Goal: Task Accomplishment & Management: Manage account settings

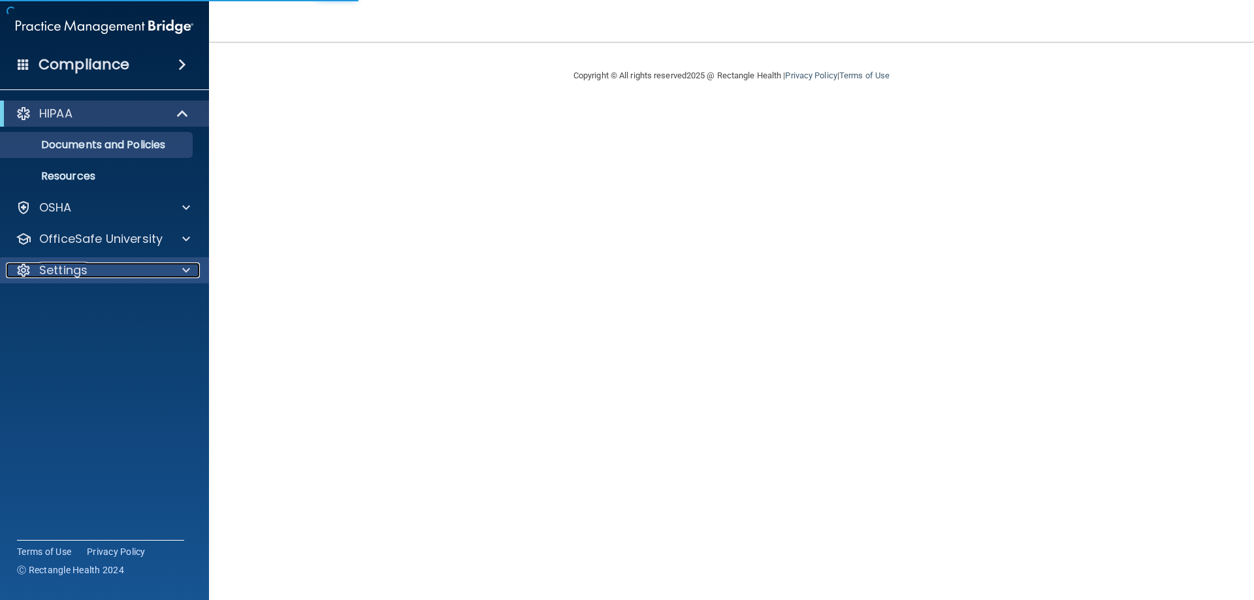
click at [69, 265] on p "Settings" at bounding box center [63, 271] width 48 height 16
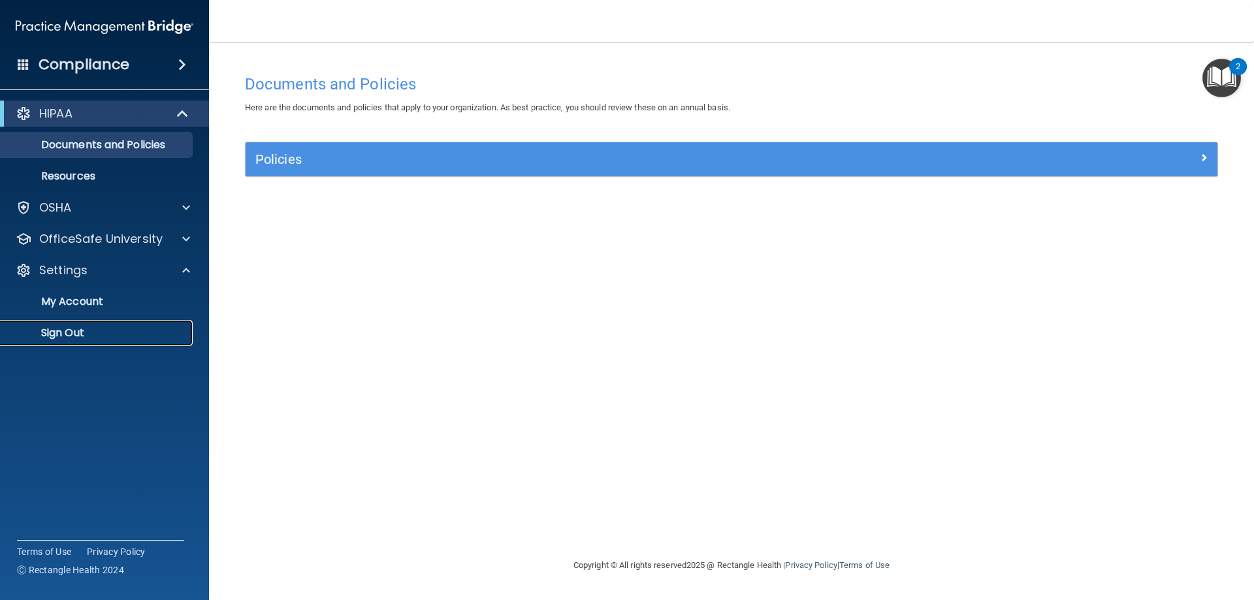
click at [64, 336] on p "Sign Out" at bounding box center [97, 333] width 178 height 13
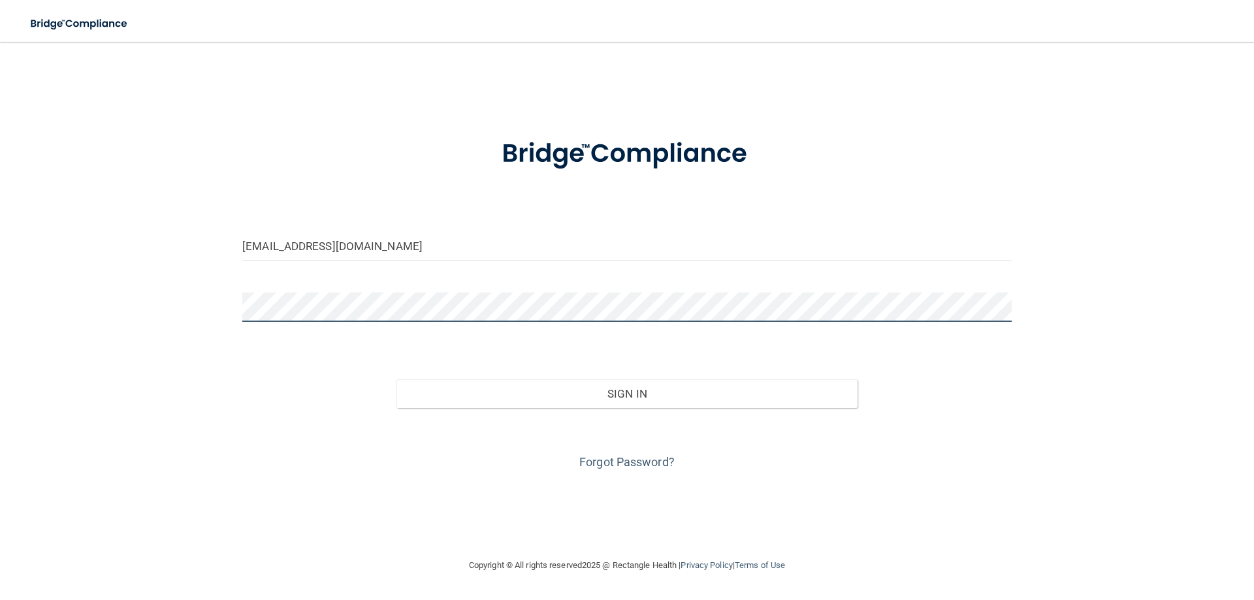
click at [0, 258] on main "worcesteroralsurgery@yahoo.com Invalid email/password. You don't have permissio…" at bounding box center [627, 321] width 1254 height 558
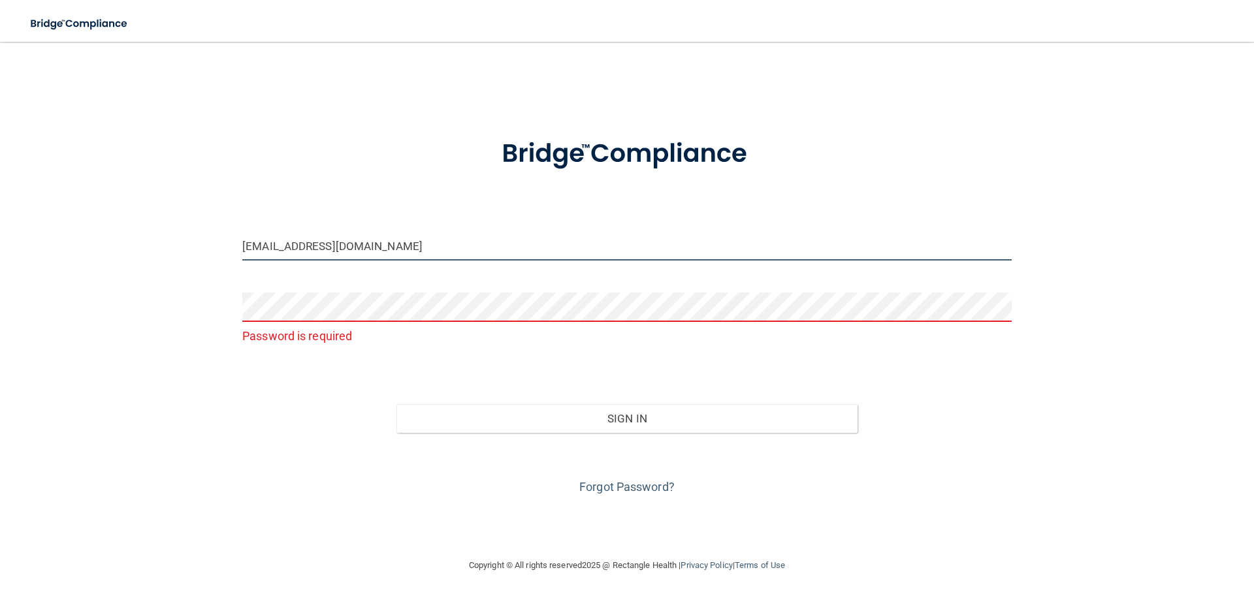
drag, startPoint x: 104, startPoint y: 222, endPoint x: 0, endPoint y: 228, distance: 104.7
click at [0, 224] on main "worcesteroralsurgery@yahoo.com Password is required Invalid email/password. You…" at bounding box center [627, 321] width 1254 height 558
type input "[EMAIL_ADDRESS][DOMAIN_NAME]"
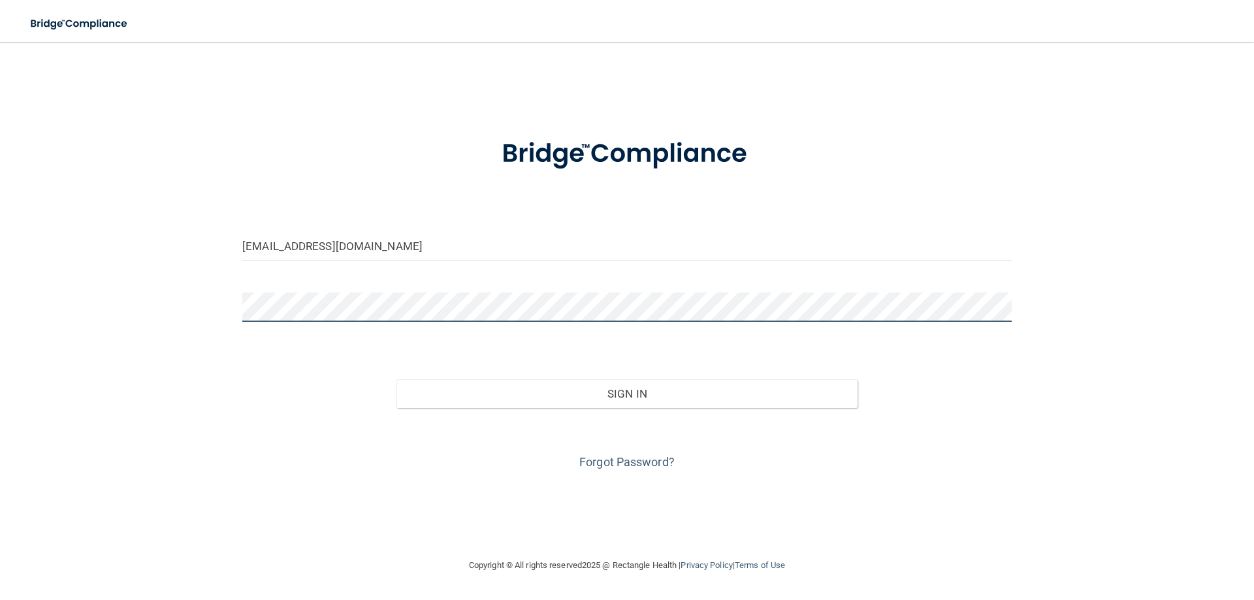
click at [396, 379] on button "Sign In" at bounding box center [627, 393] width 462 height 29
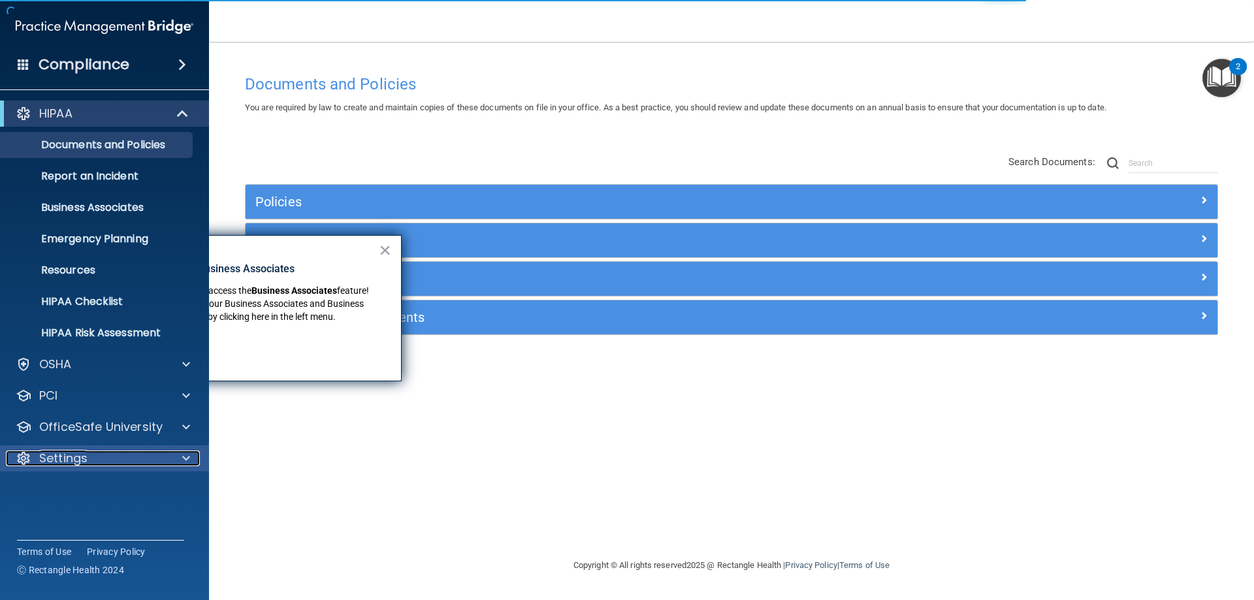
click at [68, 460] on p "Settings" at bounding box center [63, 459] width 48 height 16
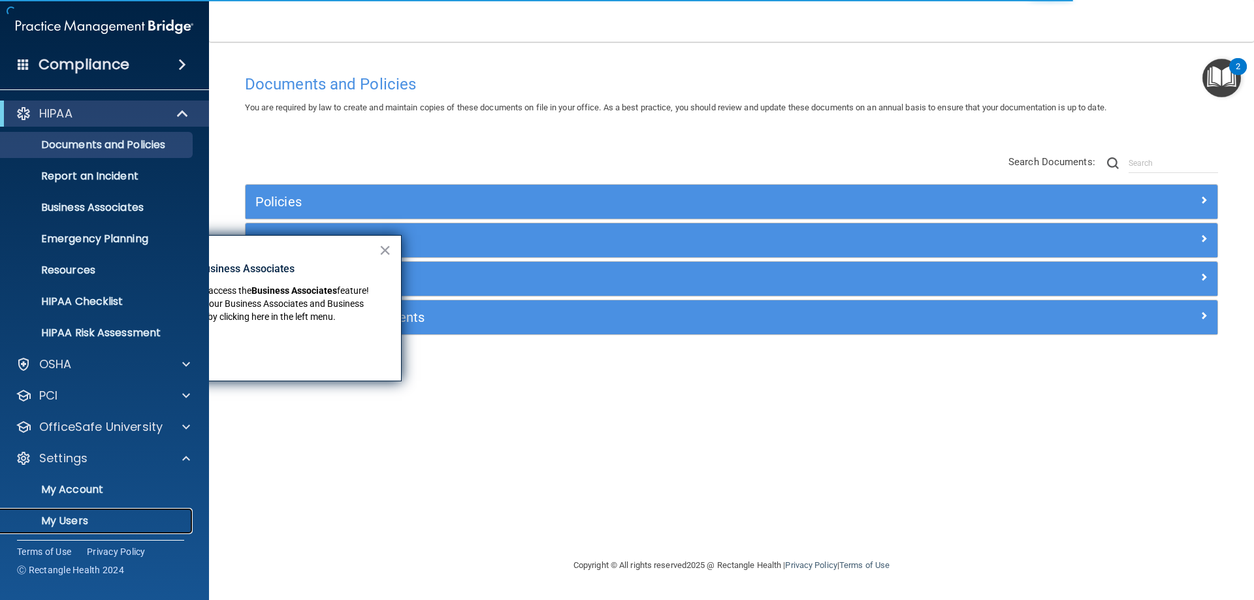
click at [77, 520] on p "My Users" at bounding box center [97, 521] width 178 height 13
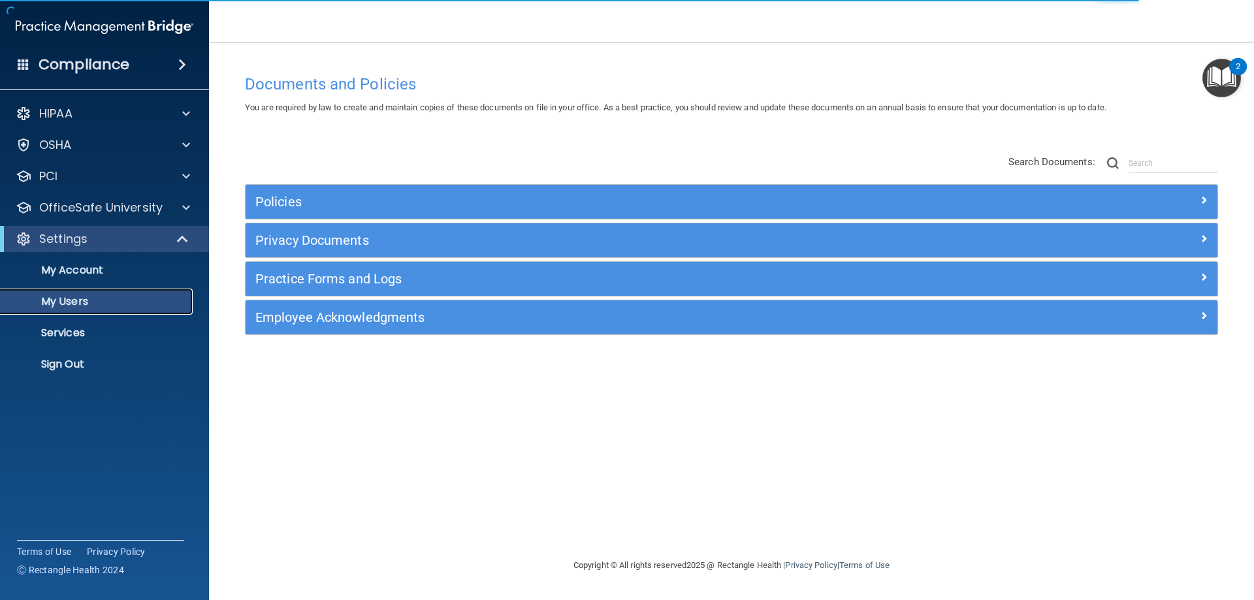
select select "20"
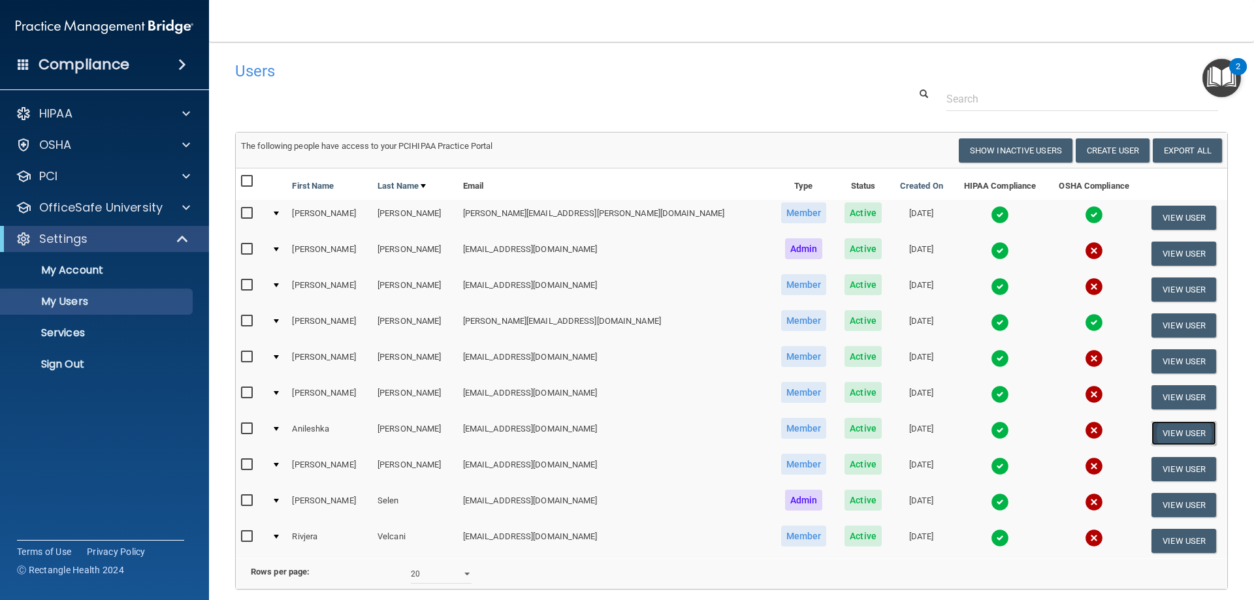
click at [1151, 429] on button "View User" at bounding box center [1183, 433] width 65 height 24
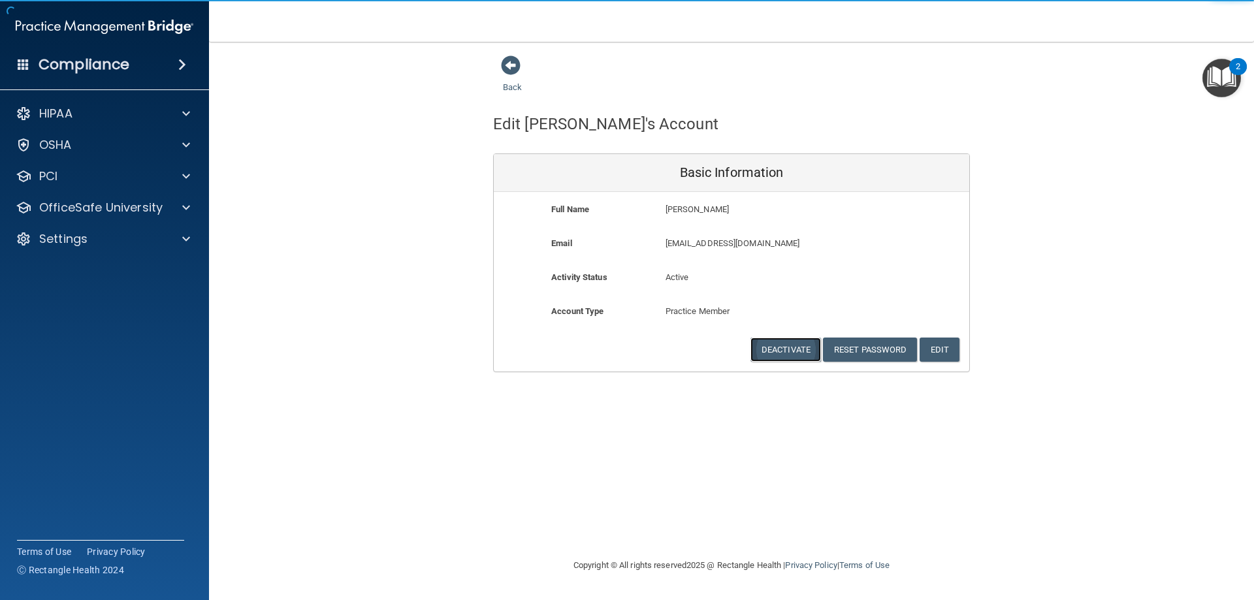
click at [781, 347] on button "Deactivate" at bounding box center [785, 350] width 71 height 24
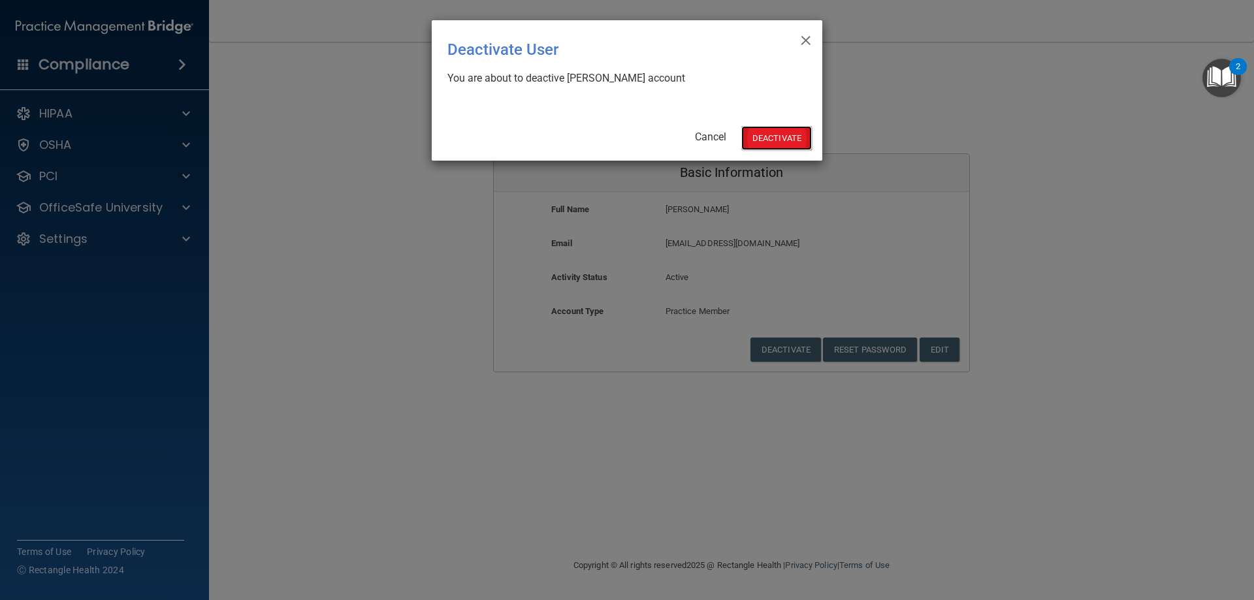
click at [779, 138] on button "Deactivate" at bounding box center [776, 138] width 71 height 24
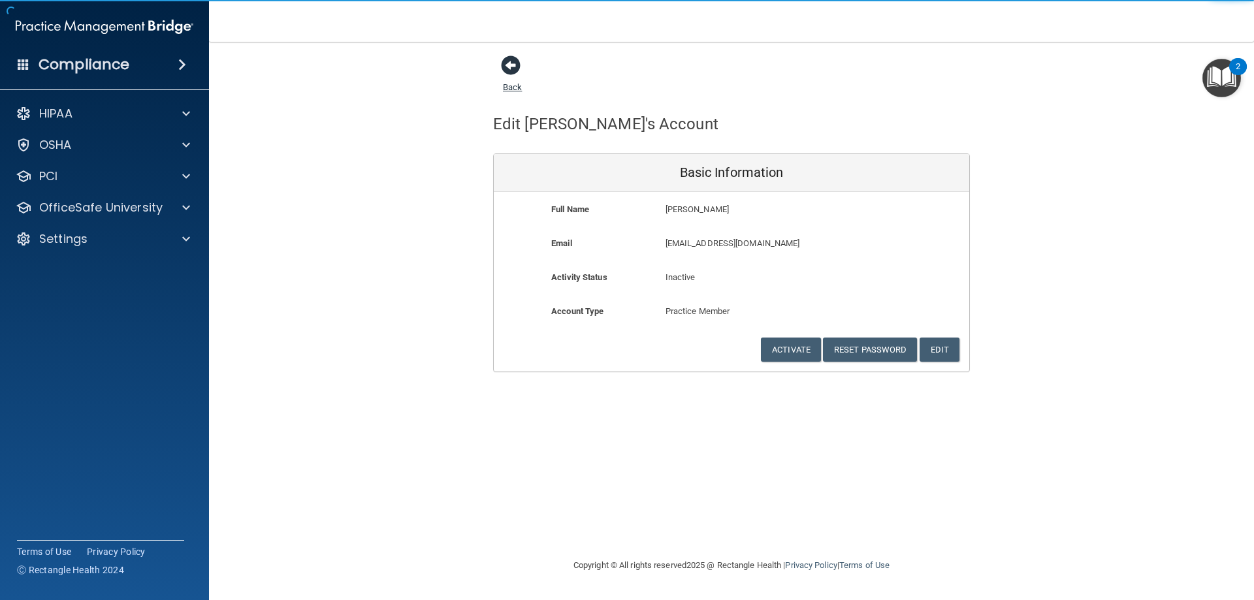
click at [519, 84] on link "Back" at bounding box center [512, 79] width 19 height 25
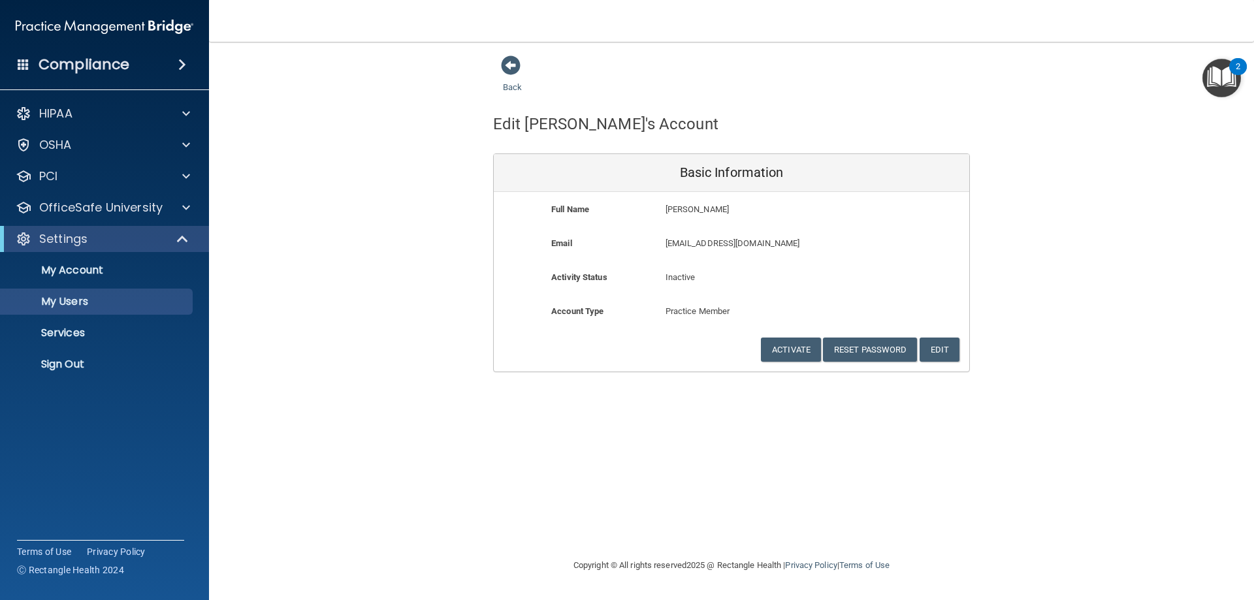
select select "20"
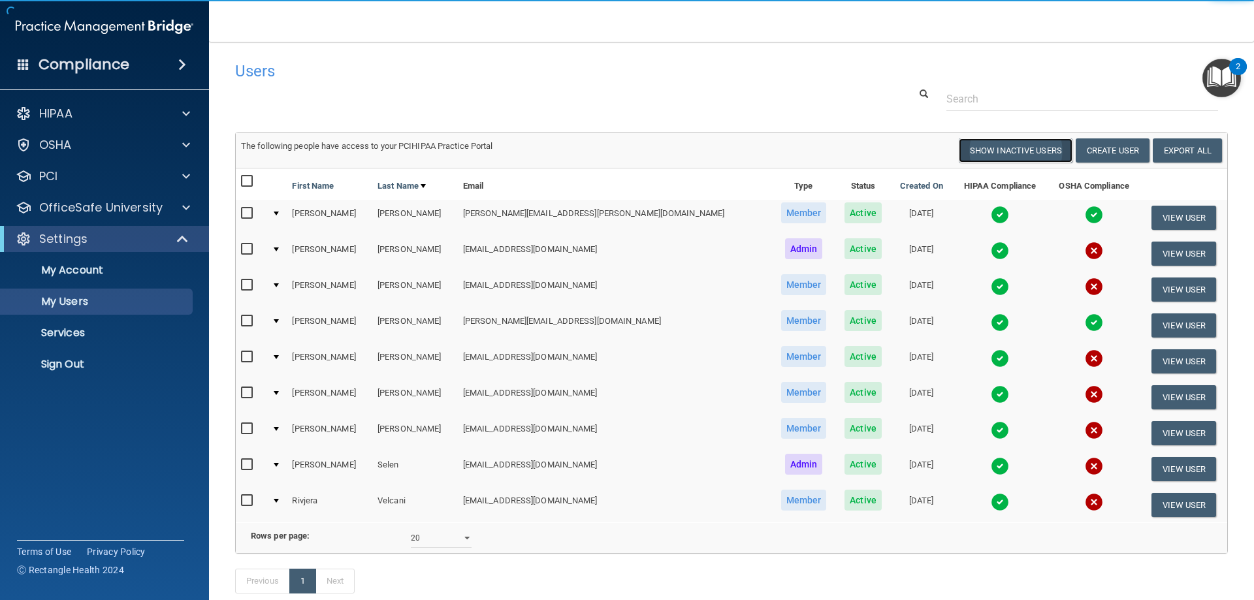
click at [1002, 150] on button "Show Inactive Users" at bounding box center [1016, 150] width 114 height 24
select select "20"
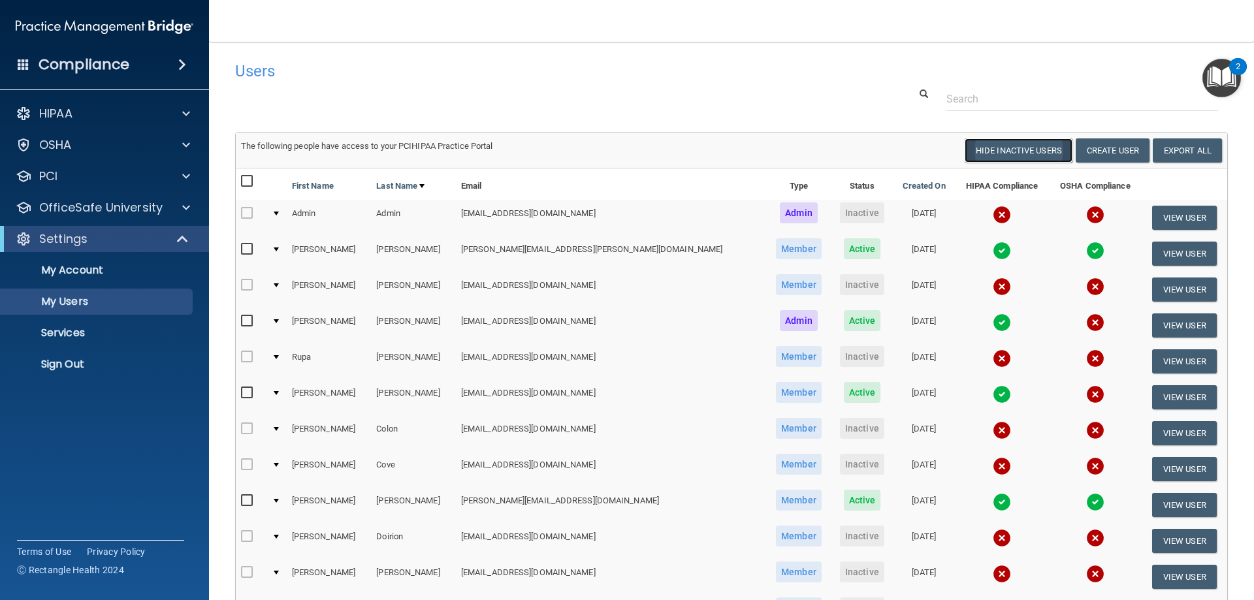
click at [990, 149] on button "Hide Inactive Users" at bounding box center [1019, 150] width 108 height 24
select select "20"
